Goal: Task Accomplishment & Management: Manage account settings

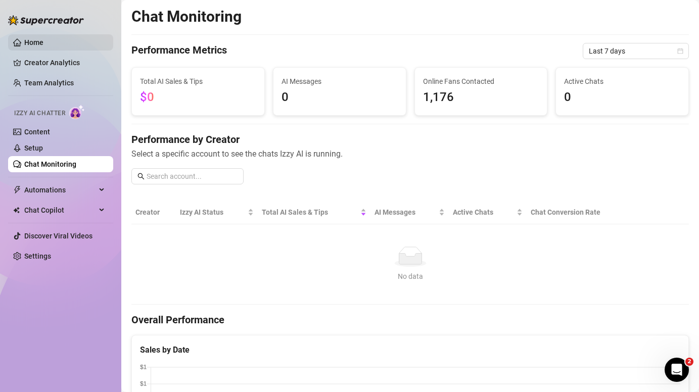
click at [42, 47] on link "Home" at bounding box center [33, 42] width 19 height 8
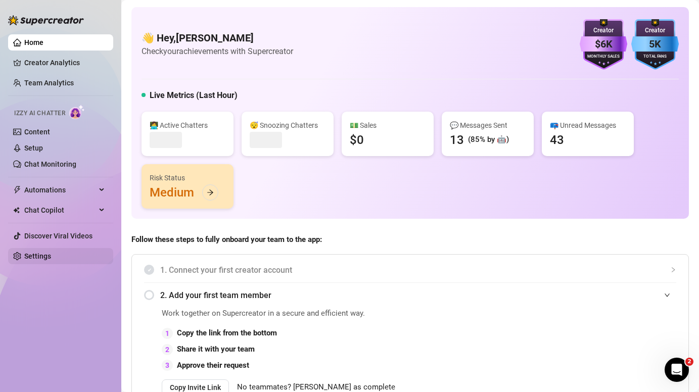
click at [42, 260] on link "Settings" at bounding box center [37, 256] width 27 height 8
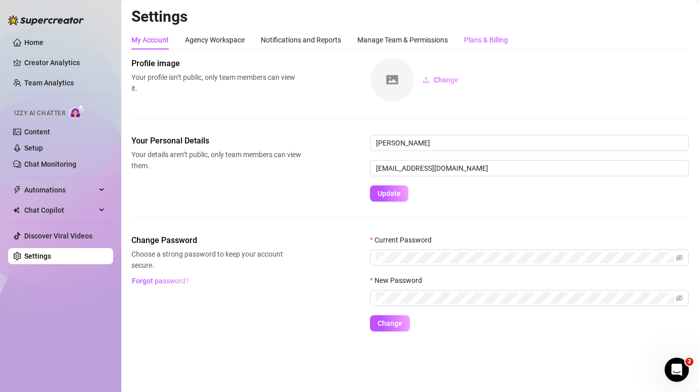
click at [494, 44] on div "Plans & Billing" at bounding box center [486, 39] width 44 height 11
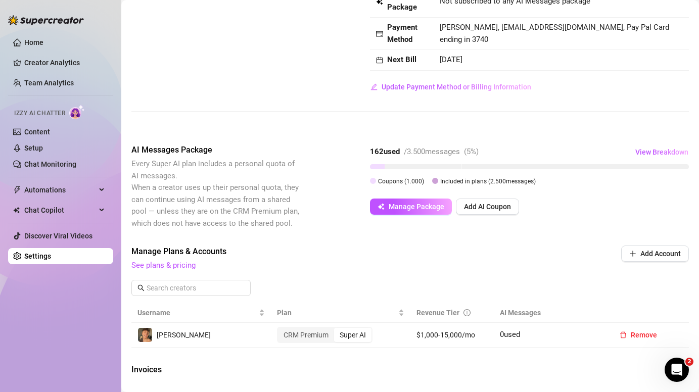
scroll to position [191, 0]
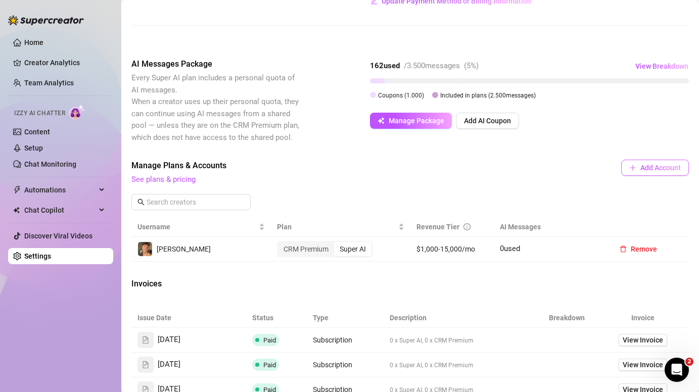
click at [671, 164] on span "Add Account" at bounding box center [661, 168] width 40 height 8
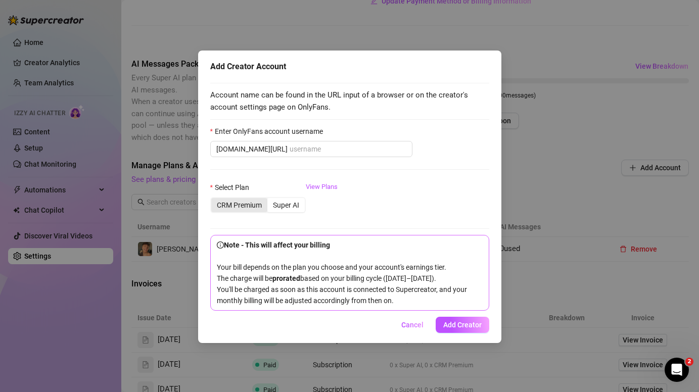
click at [241, 210] on div "CRM Premium" at bounding box center [239, 205] width 56 height 14
click at [214, 200] on input "CRM Premium" at bounding box center [214, 200] width 0 height 0
click at [335, 151] on input "Enter OnlyFans account username" at bounding box center [348, 149] width 117 height 11
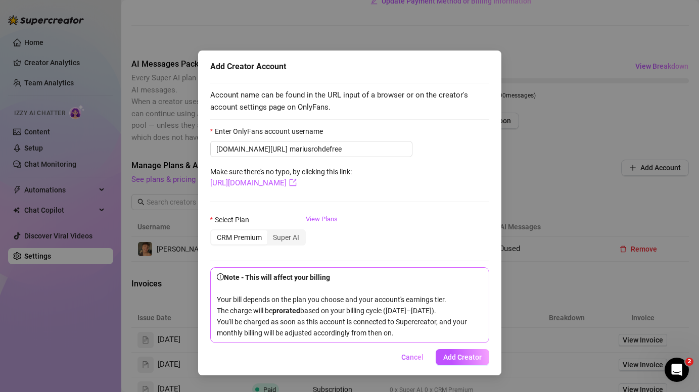
click at [389, 180] on form "Enter OnlyFans account username [DOMAIN_NAME][URL] [PERSON_NAME] Make sure ther…" at bounding box center [349, 234] width 279 height 217
click at [297, 185] on link "[URL][DOMAIN_NAME]" at bounding box center [253, 183] width 86 height 9
click at [297, 183] on link "[URL][DOMAIN_NAME]" at bounding box center [253, 183] width 86 height 9
click at [304, 151] on input "mariusrohdefree" at bounding box center [348, 149] width 117 height 11
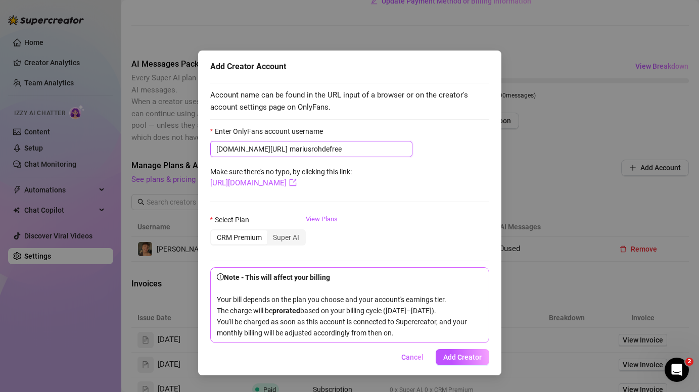
click at [304, 151] on input "mariusrohdefree" at bounding box center [348, 149] width 117 height 11
click at [305, 149] on input "mariusrohdefree" at bounding box center [348, 149] width 117 height 11
type input "mariusrohde_free"
click at [297, 187] on link "[URL][DOMAIN_NAME]" at bounding box center [253, 183] width 86 height 9
click at [476, 356] on span "Add Creator" at bounding box center [463, 358] width 38 height 8
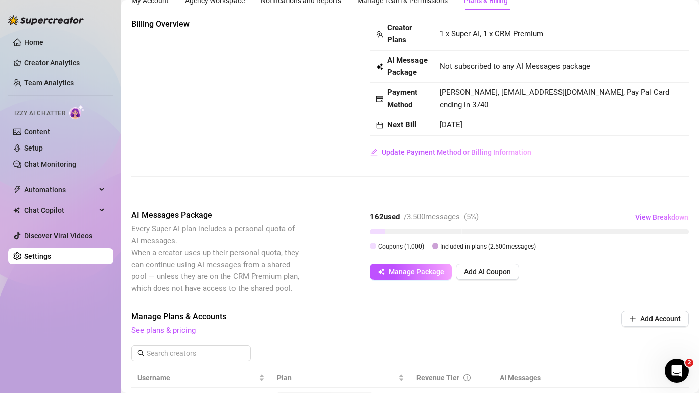
scroll to position [8, 0]
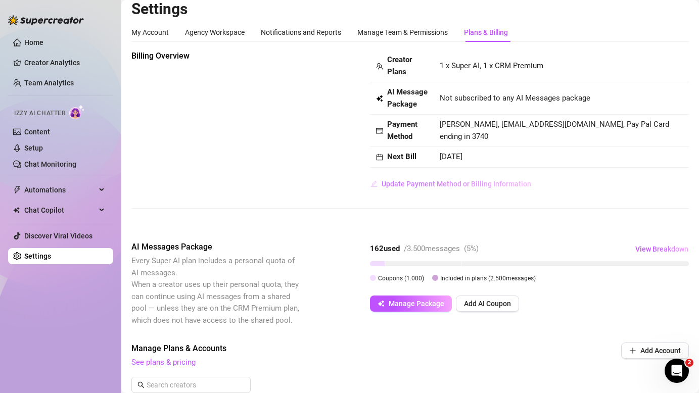
click at [497, 185] on span "Update Payment Method or Billing Information" at bounding box center [457, 184] width 150 height 8
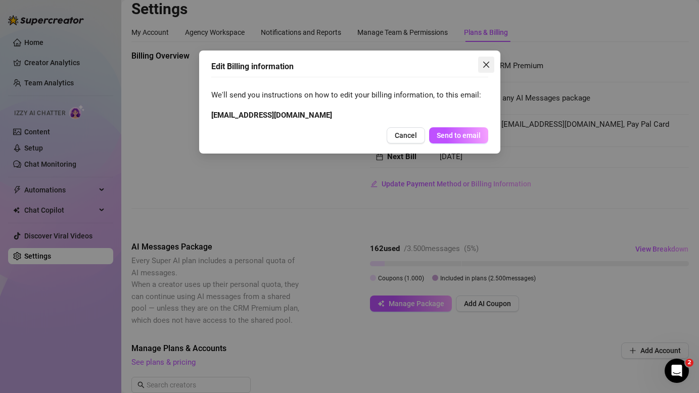
click at [487, 67] on icon "close" at bounding box center [486, 65] width 8 height 8
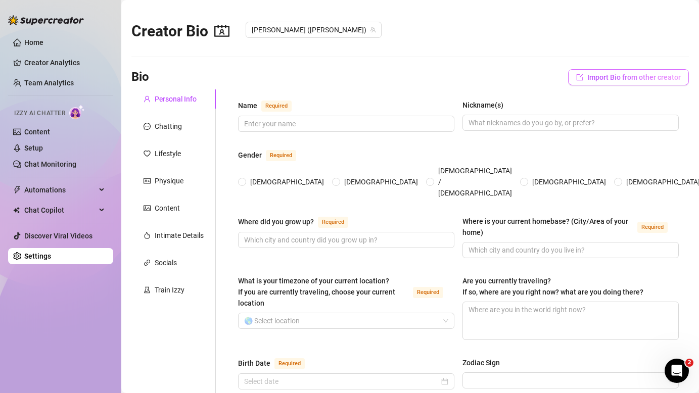
click at [631, 76] on span "Import Bio from other creator" at bounding box center [635, 77] width 94 height 8
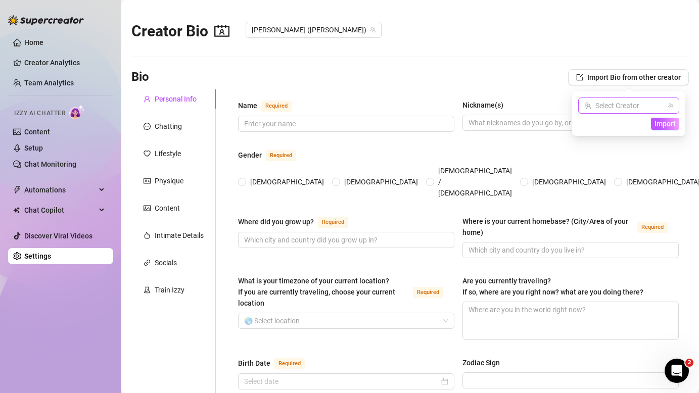
click at [624, 108] on input "search" at bounding box center [625, 105] width 80 height 15
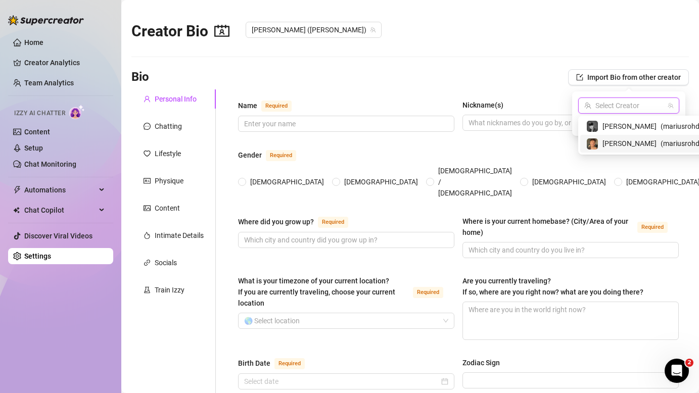
click at [611, 140] on span "[PERSON_NAME]" at bounding box center [630, 143] width 54 height 11
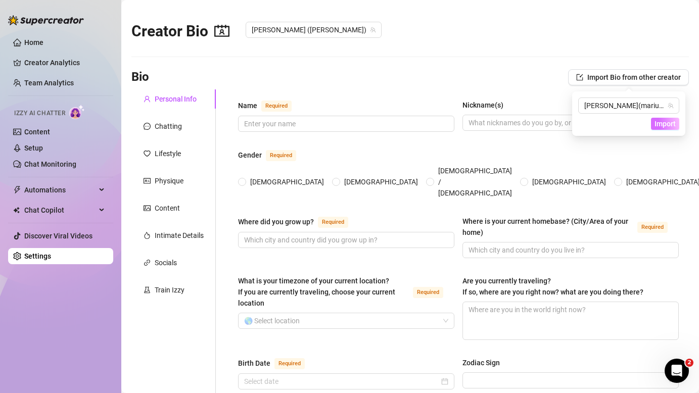
click at [661, 123] on span "Import" at bounding box center [665, 124] width 21 height 8
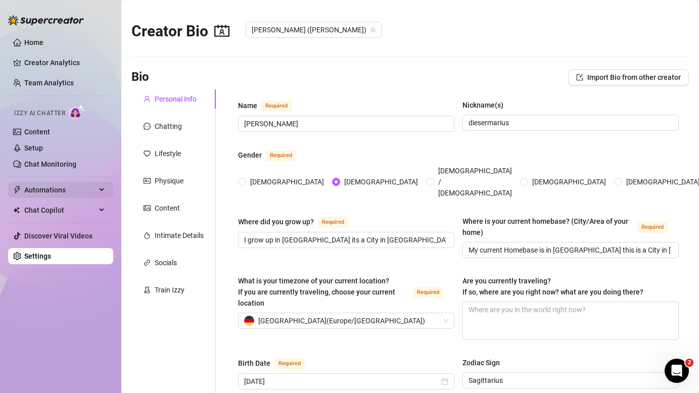
click at [67, 191] on span "Automations" at bounding box center [60, 190] width 72 height 16
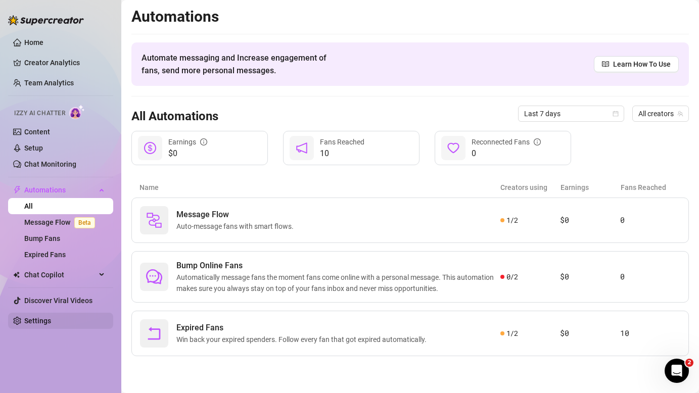
click at [51, 325] on link "Settings" at bounding box center [37, 321] width 27 height 8
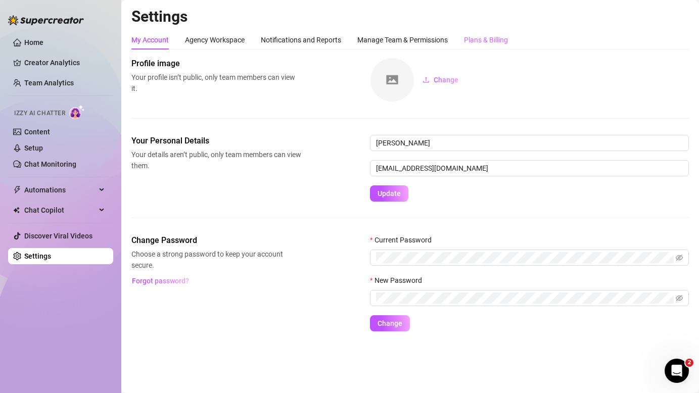
click at [492, 33] on div "Plans & Billing" at bounding box center [486, 39] width 44 height 19
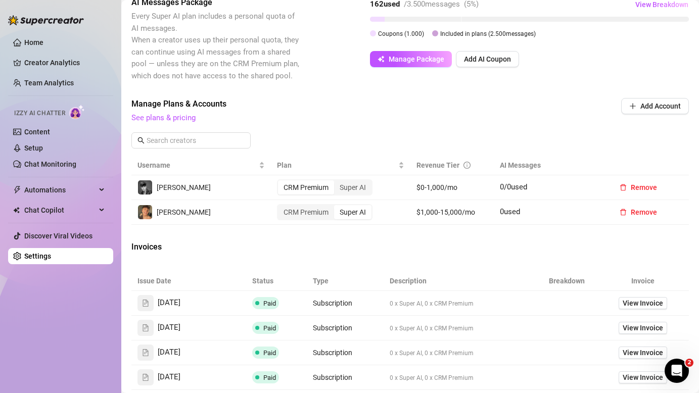
scroll to position [190, 0]
